Goal: Transaction & Acquisition: Purchase product/service

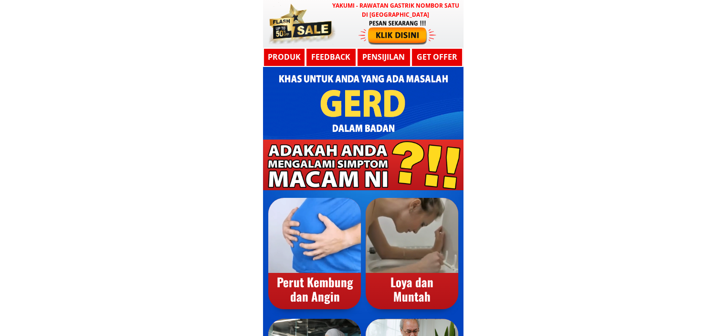
click at [359, 16] on h3 "YAKUMI - Rawatan Gastrik Nombor Satu di [GEOGRAPHIC_DATA]" at bounding box center [395, 10] width 131 height 18
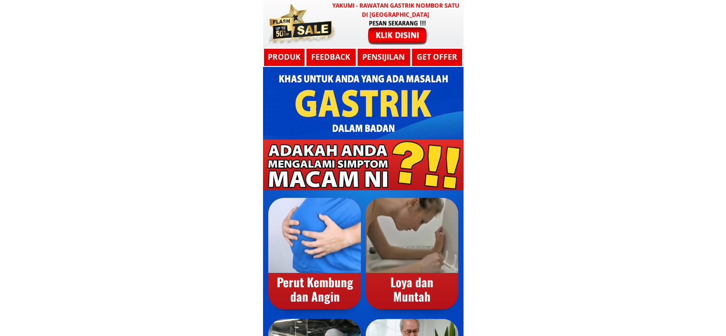
click at [400, 21] on div at bounding box center [397, 32] width 78 height 26
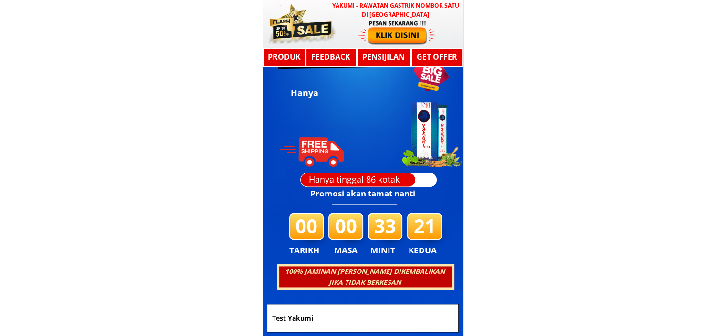
scroll to position [5111, 0]
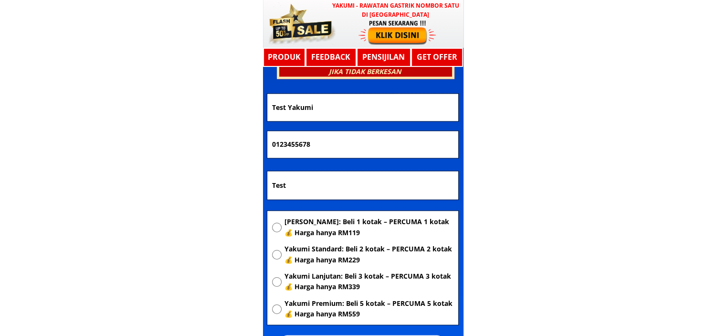
drag, startPoint x: 326, startPoint y: 181, endPoint x: 187, endPoint y: 191, distance: 140.2
paste input "Kg murni D NABAWAN [GEOGRAPHIC_DATA] poskod 89957"
type input "Kg murni D NABAWAN [GEOGRAPHIC_DATA] poskod 89957"
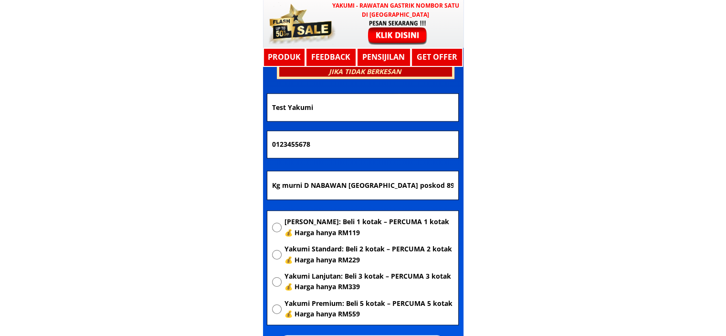
drag, startPoint x: 321, startPoint y: 147, endPoint x: 179, endPoint y: 153, distance: 141.9
paste input "163493229"
type input "163493229"
drag, startPoint x: 358, startPoint y: 109, endPoint x: 178, endPoint y: 123, distance: 181.0
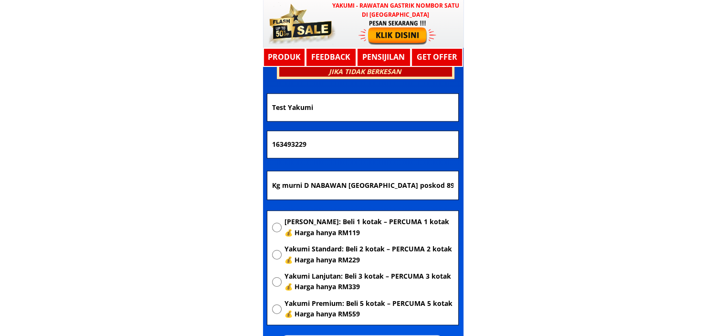
paste input "[PERSON_NAME]"
type input "[PERSON_NAME]"
click at [325, 235] on span "[PERSON_NAME]: Beli 1 kotak – PERCUMA 1 kotak 💰 Harga hanya RM119" at bounding box center [368, 226] width 169 height 21
radio input "true"
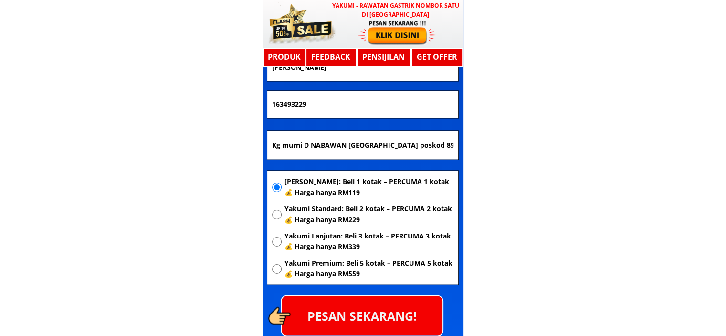
scroll to position [5207, 0]
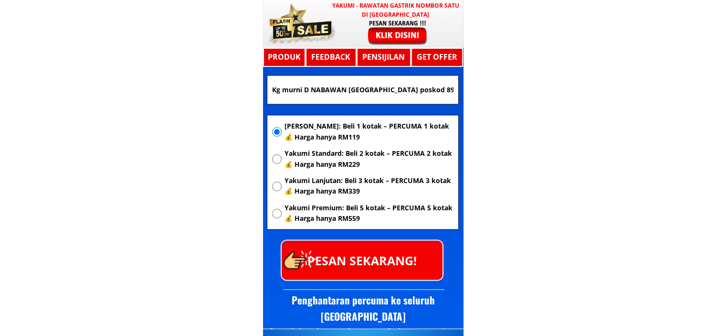
click at [360, 255] on p "PESAN SEKARANG!" at bounding box center [362, 259] width 161 height 39
